Goal: Task Accomplishment & Management: Use online tool/utility

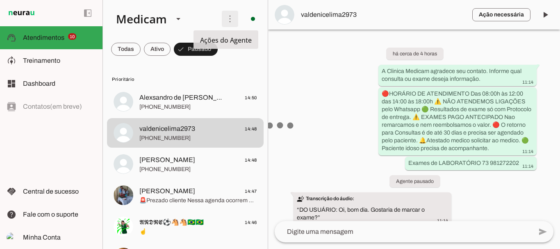
click at [205, 41] on span "Ações do Agente" at bounding box center [226, 40] width 52 height 9
click at [252, 41] on tool-tip "Ações do Agente" at bounding box center [226, 39] width 65 height 18
click at [231, 43] on span "Ações do Agente" at bounding box center [226, 40] width 52 height 9
click at [226, 17] on span at bounding box center [230, 19] width 20 height 20
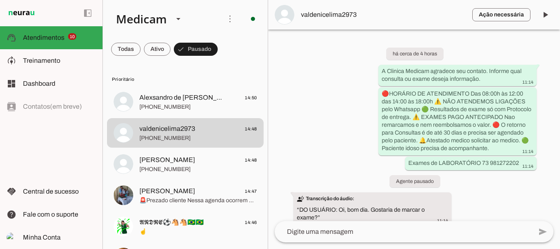
click at [321, 40] on md-item "Ativar chats em massa" at bounding box center [344, 49] width 46 height 39
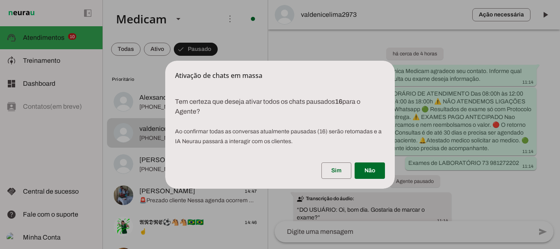
click at [256, 61] on div "Ativação de chats em massa" at bounding box center [280, 71] width 230 height 20
click at [338, 169] on span at bounding box center [337, 171] width 30 height 20
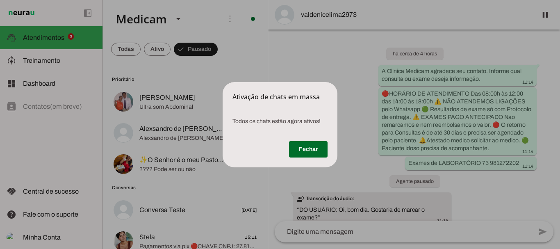
drag, startPoint x: 291, startPoint y: 60, endPoint x: 270, endPoint y: 46, distance: 25.5
click at [291, 82] on dialog "Ativação de chats em massa Todos os chats estão agora ativos! [GEOGRAPHIC_DAT…" at bounding box center [280, 124] width 115 height 85
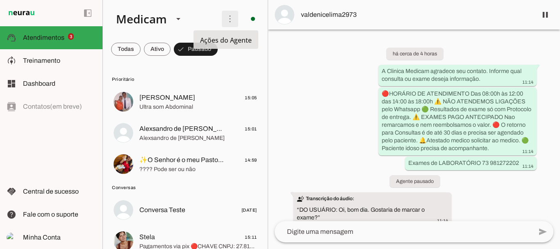
click at [226, 21] on span at bounding box center [230, 19] width 20 height 20
click at [327, 45] on slot at bounding box center [343, 50] width 33 height 30
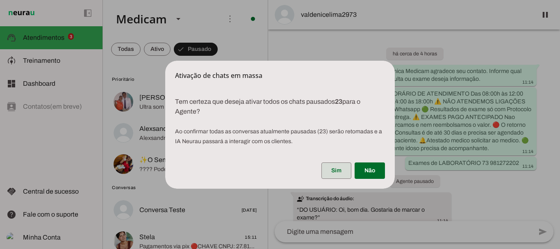
drag, startPoint x: 331, startPoint y: 173, endPoint x: 233, endPoint y: 183, distance: 98.1
click at [329, 173] on span at bounding box center [337, 171] width 30 height 20
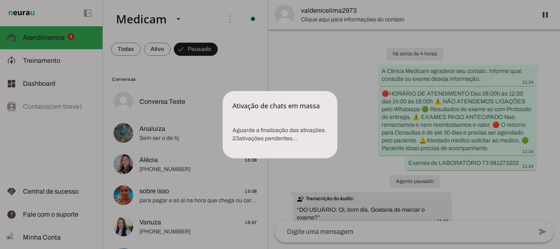
click at [313, 135] on p "Aguarde a finalização das ativações. 23 ativações pendentes..." at bounding box center [280, 134] width 115 height 36
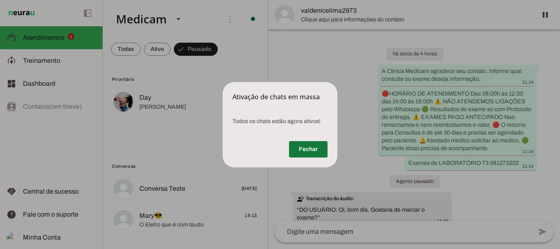
click at [307, 152] on span at bounding box center [308, 149] width 39 height 20
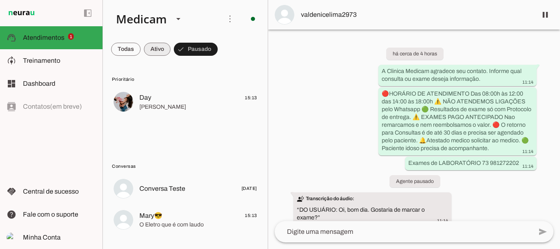
click at [158, 52] on span at bounding box center [157, 49] width 27 height 20
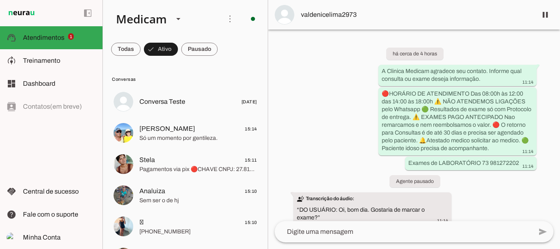
click at [144, 43] on button "Ativo" at bounding box center [161, 49] width 34 height 13
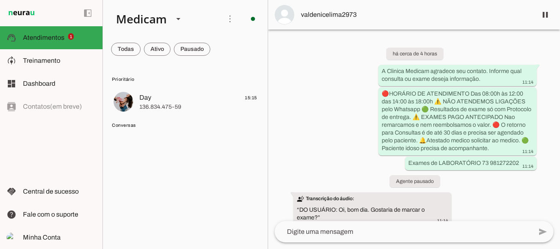
click at [144, 43] on button "Ativo" at bounding box center [157, 49] width 27 height 13
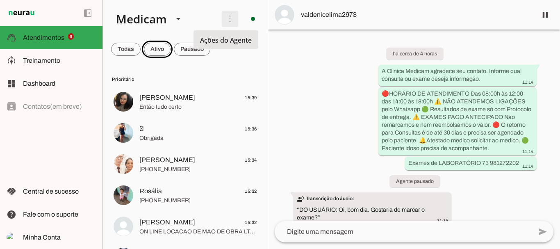
click at [228, 19] on span at bounding box center [230, 19] width 20 height 20
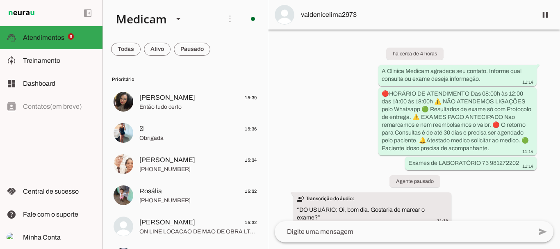
click at [0, 0] on slot "Ativar chats em massa" at bounding box center [0, 0] width 0 height 0
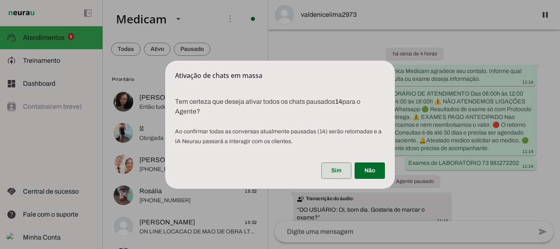
click at [329, 169] on span at bounding box center [337, 171] width 30 height 20
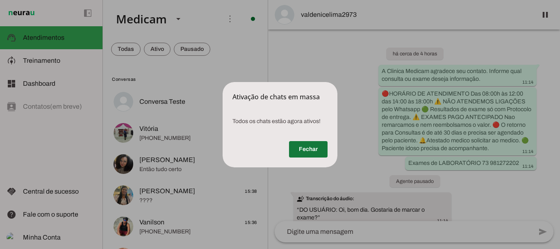
click at [309, 147] on span at bounding box center [308, 149] width 39 height 20
